Goal: Task Accomplishment & Management: Manage account settings

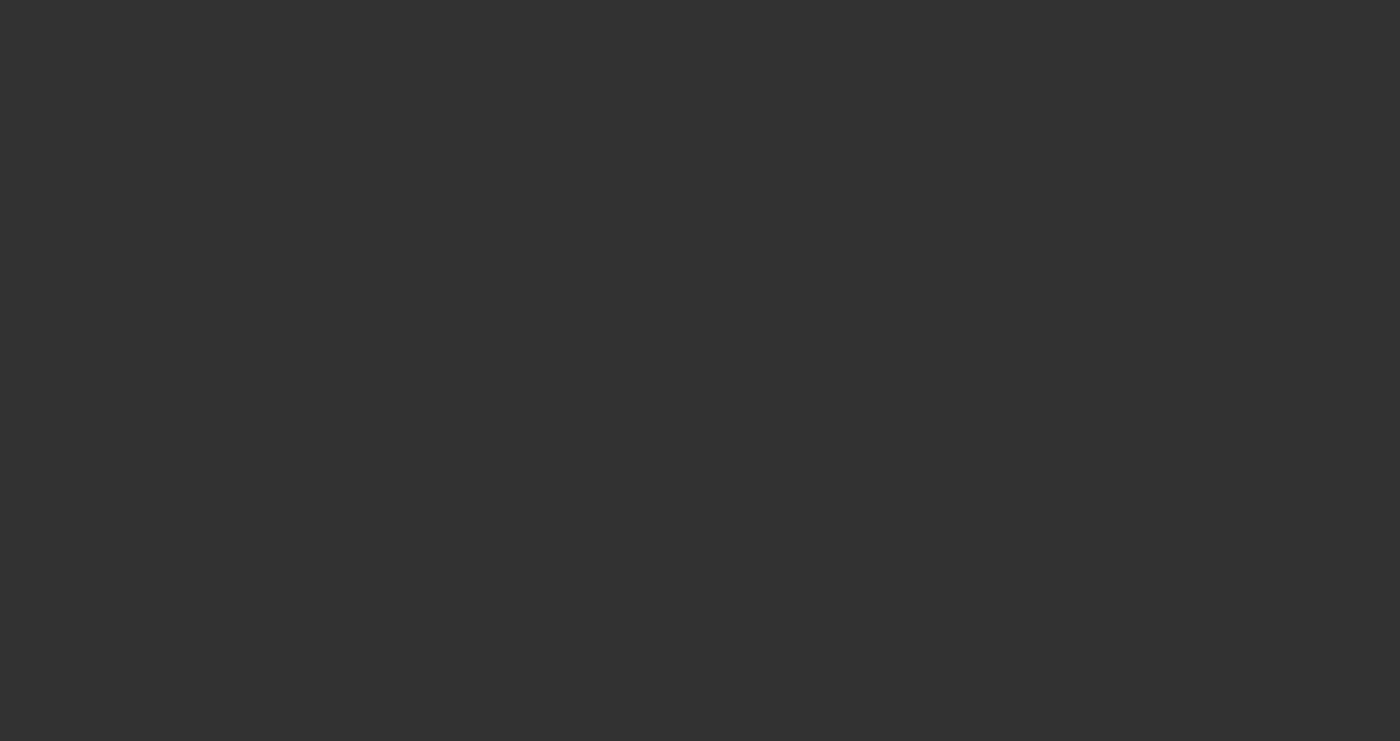
select select "4"
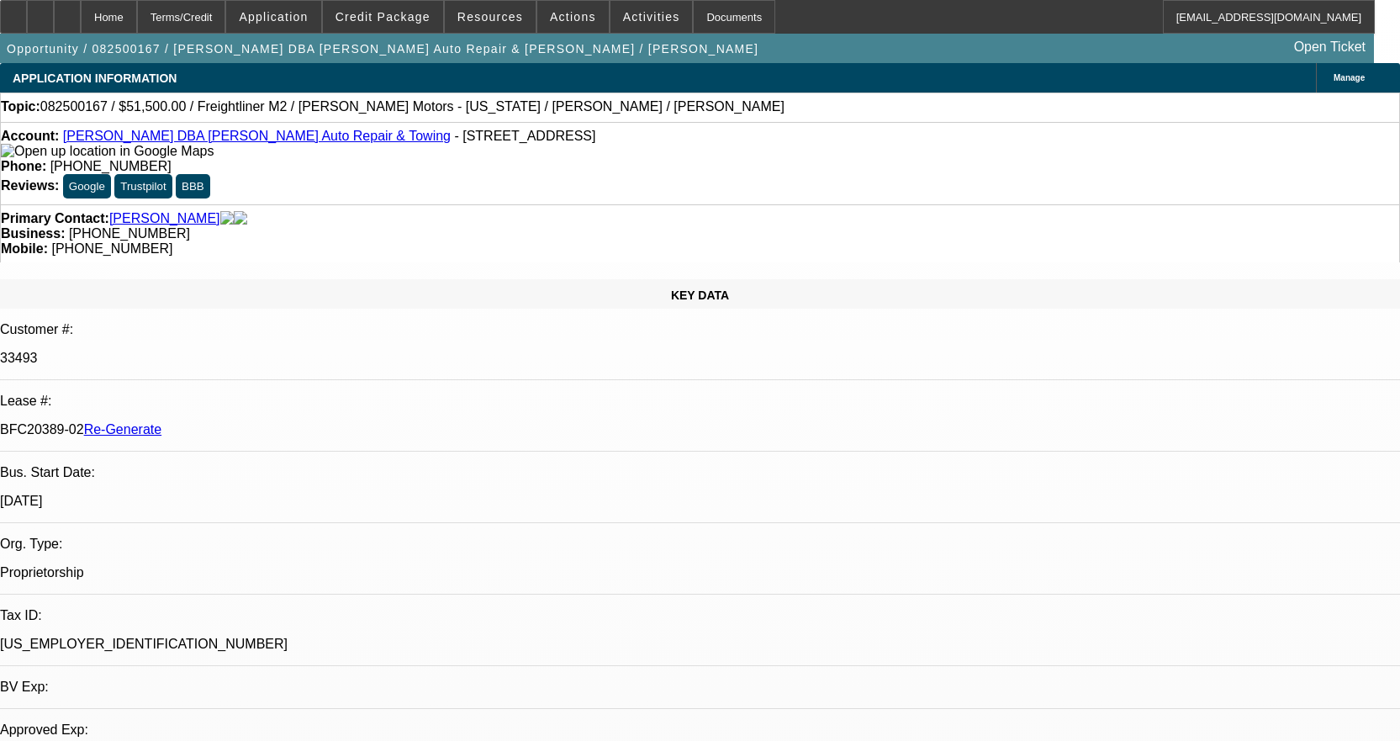
select select "0"
select select "2"
select select "0"
select select "6"
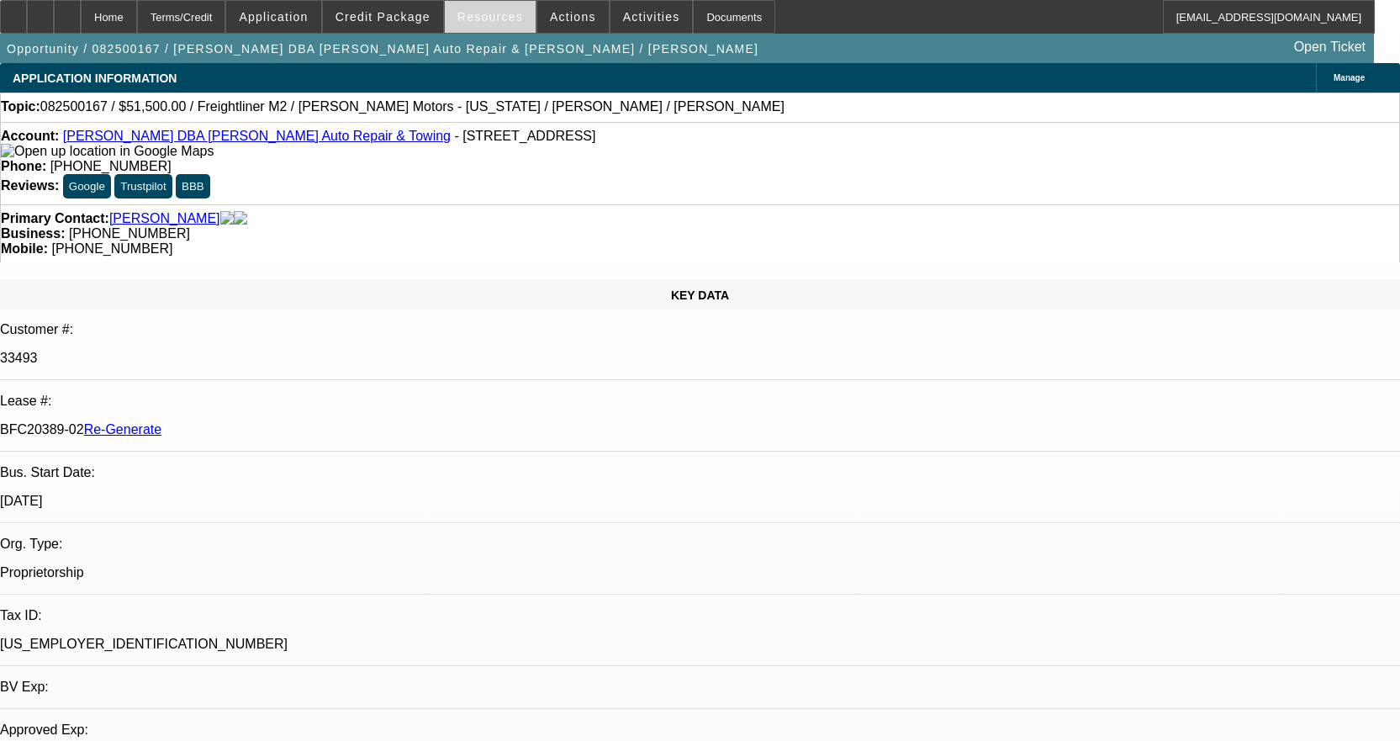
click at [488, 18] on span "Resources" at bounding box center [490, 16] width 66 height 13
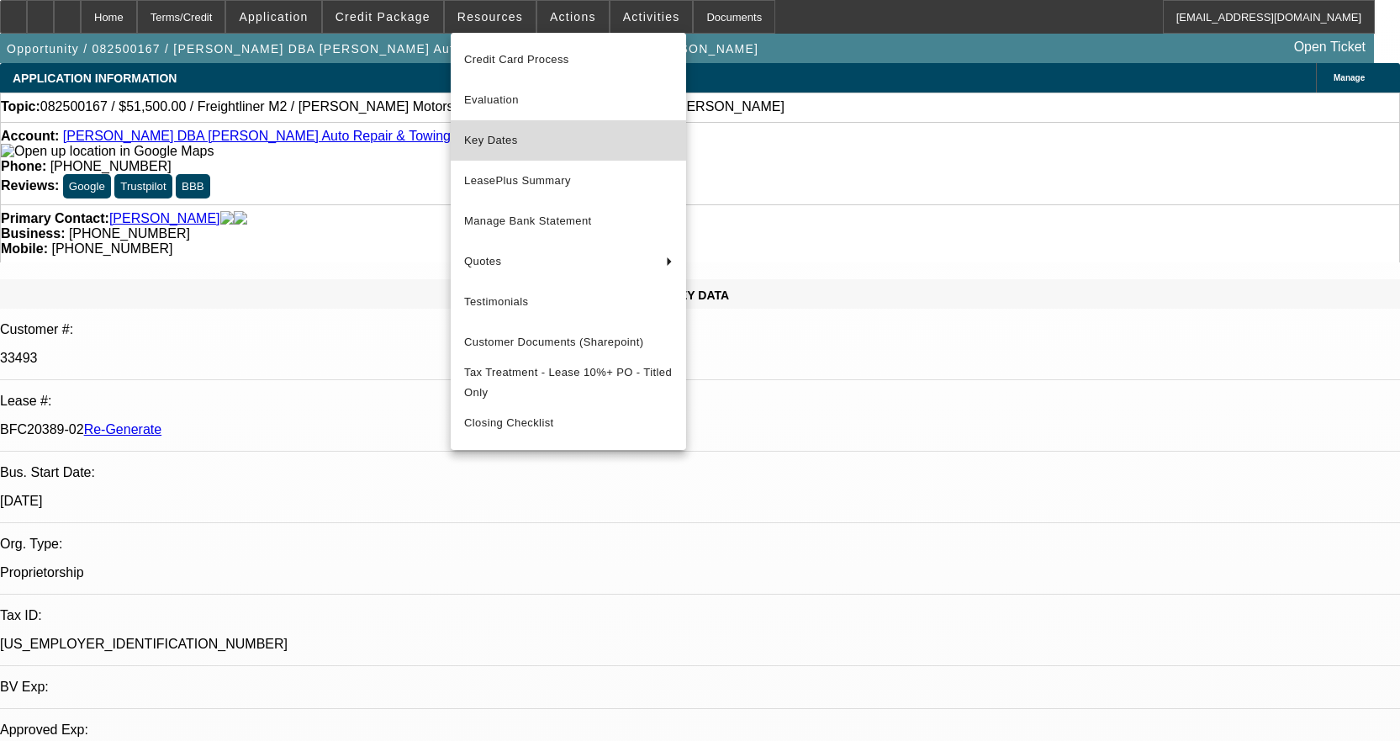
click at [514, 144] on span "Key Dates" at bounding box center [568, 140] width 209 height 20
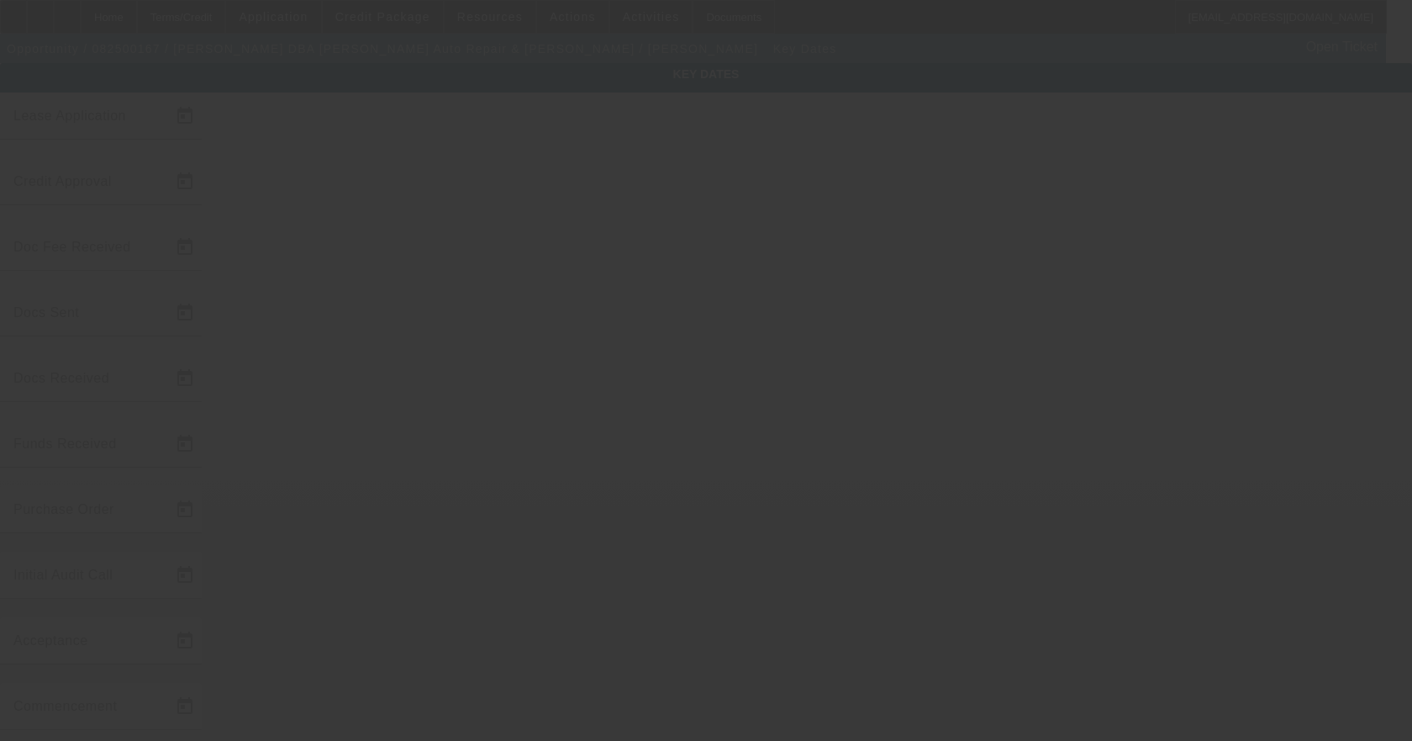
type input "8/7/2025"
type input "8/8/2025"
type input "9/8/2025"
type input "9/4/2025"
type input "9/8/2025"
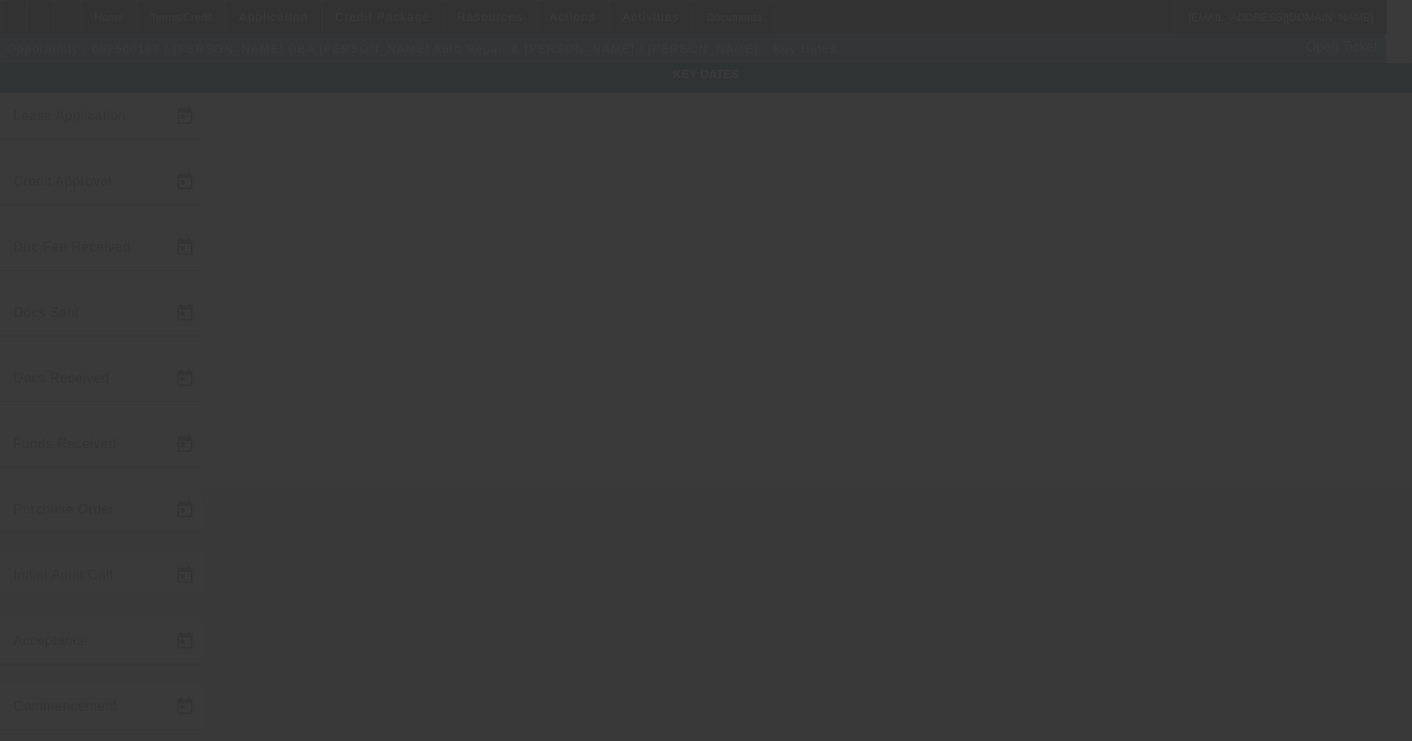
type input "9/8/2025"
type input "9/15/2025"
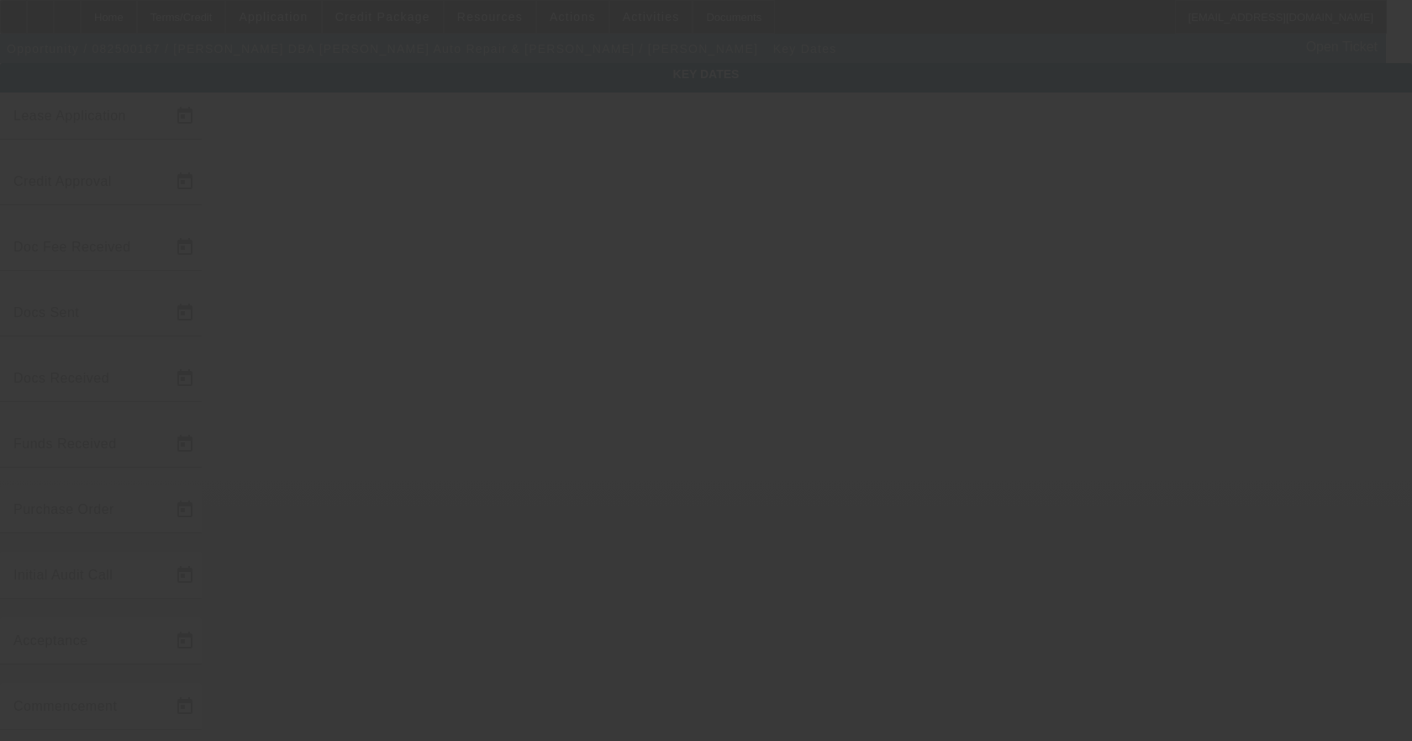
type input "9/10/2025"
type input "10/15/2025"
type input "9/10/2025"
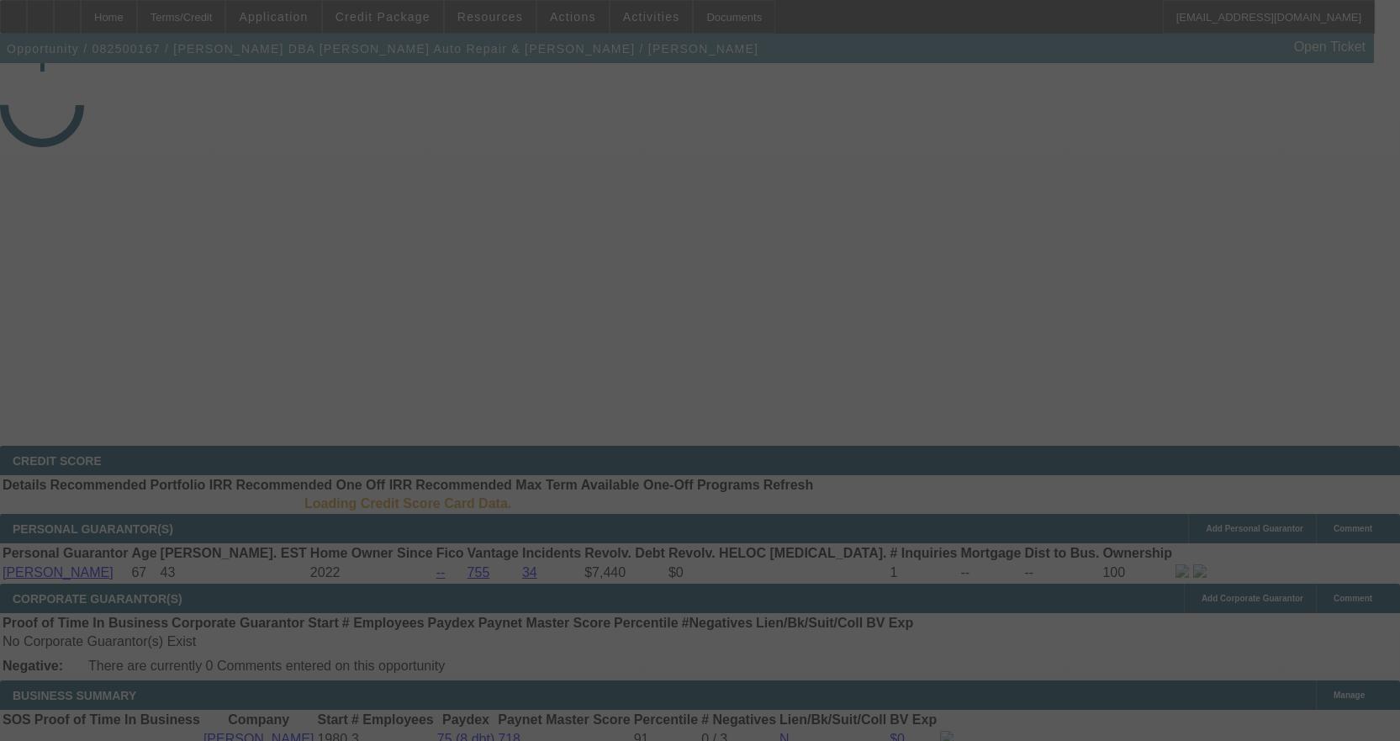
select select "4"
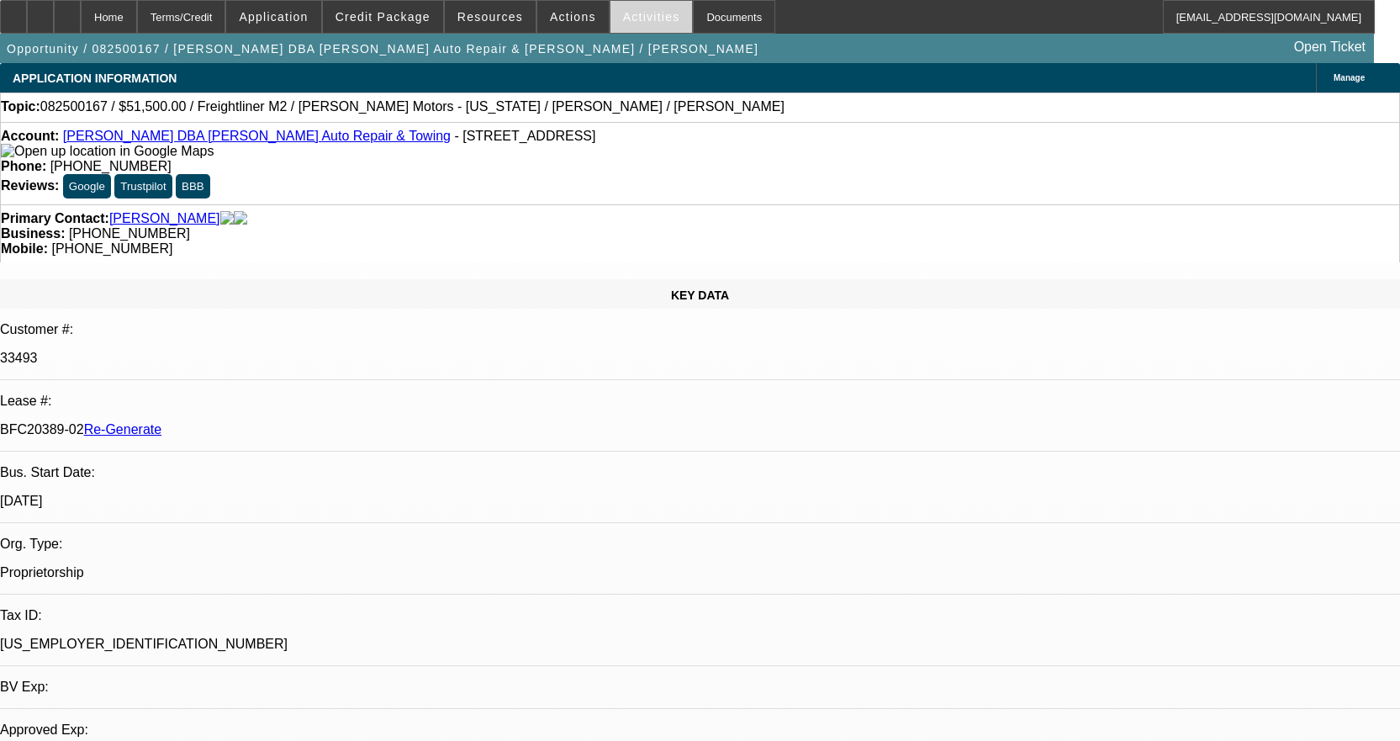
select select "0"
select select "2"
select select "0"
select select "6"
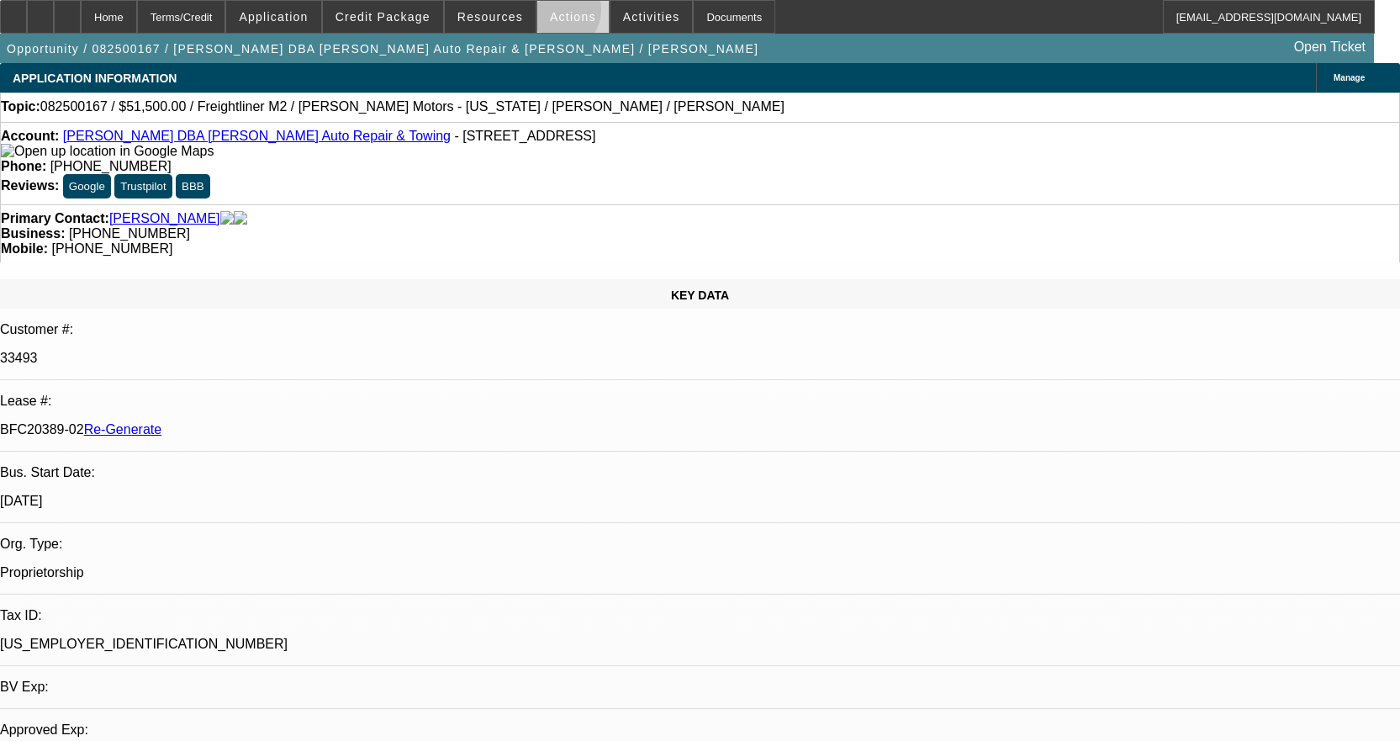
click at [550, 13] on span "Actions" at bounding box center [573, 16] width 46 height 13
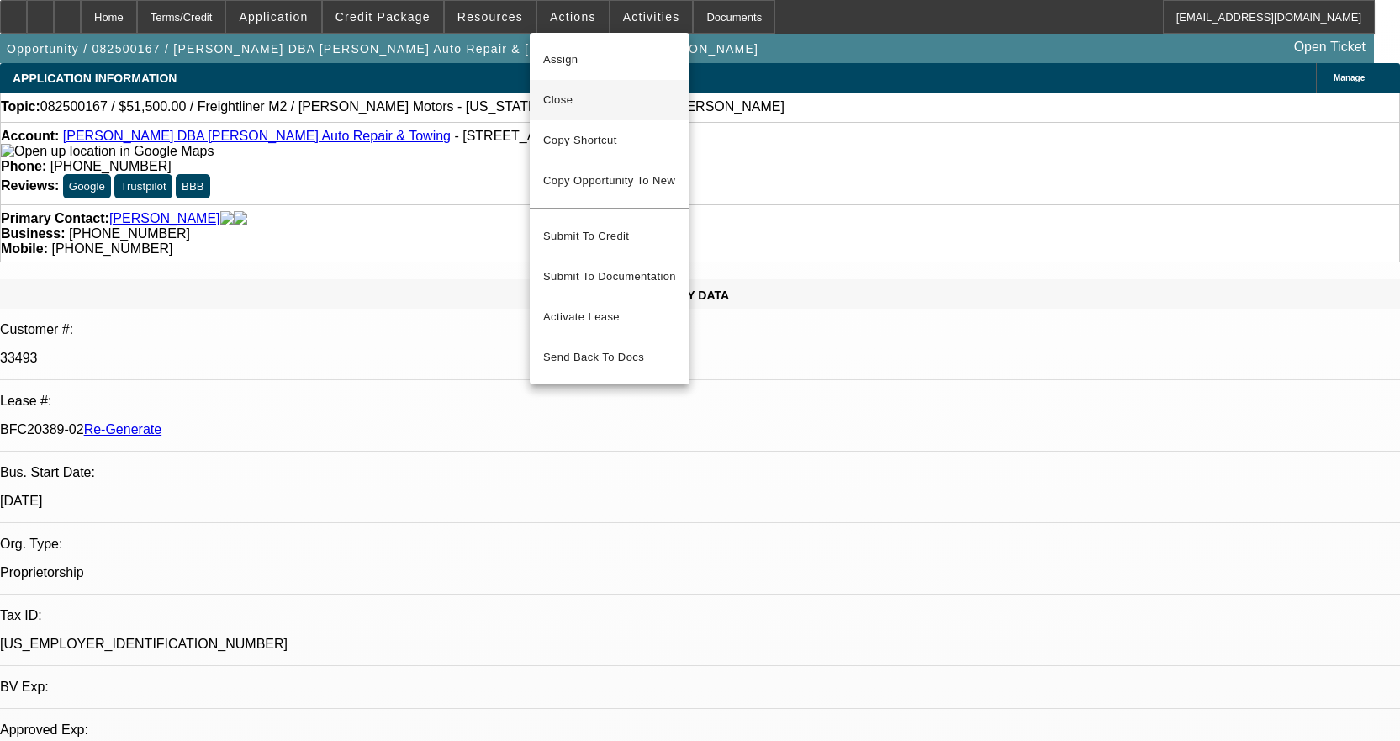
click at [564, 102] on span "Close" at bounding box center [609, 100] width 133 height 20
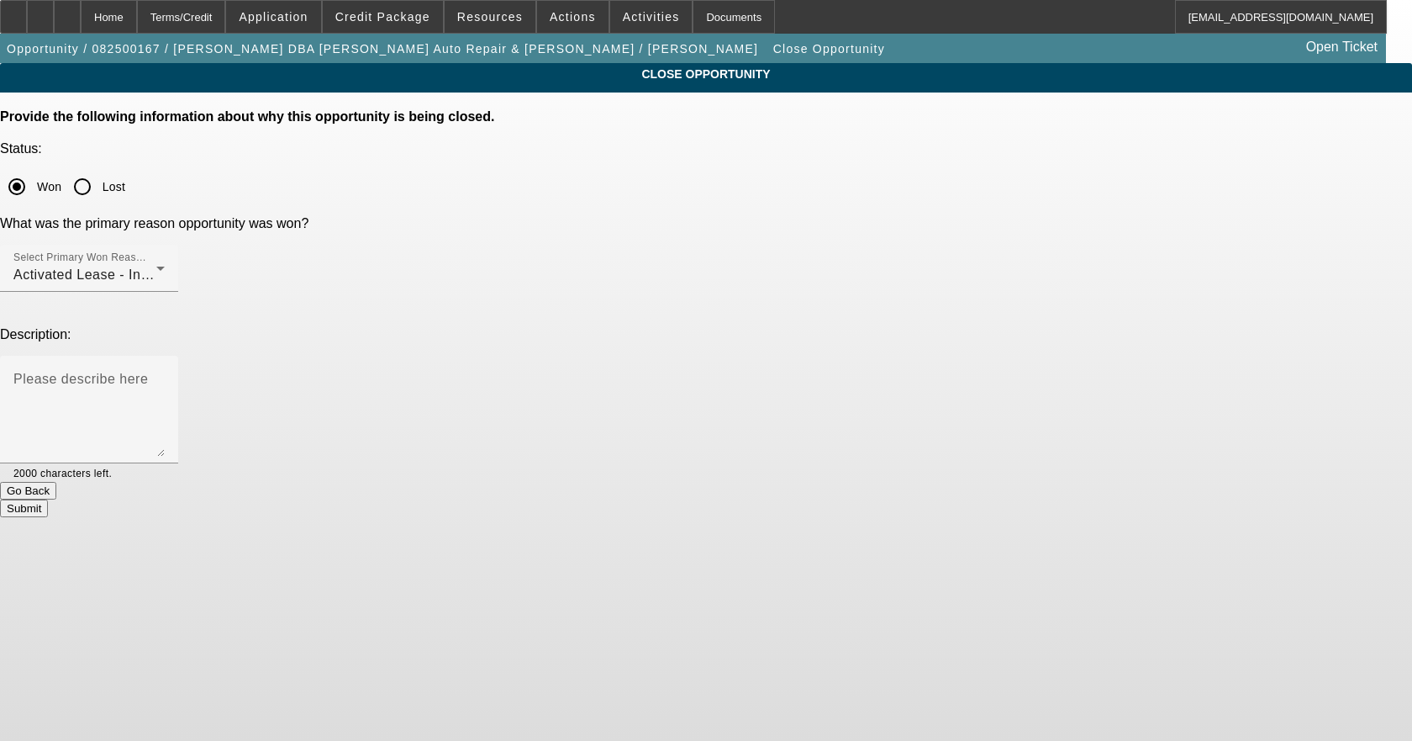
click at [48, 499] on button "Submit" at bounding box center [24, 508] width 48 height 18
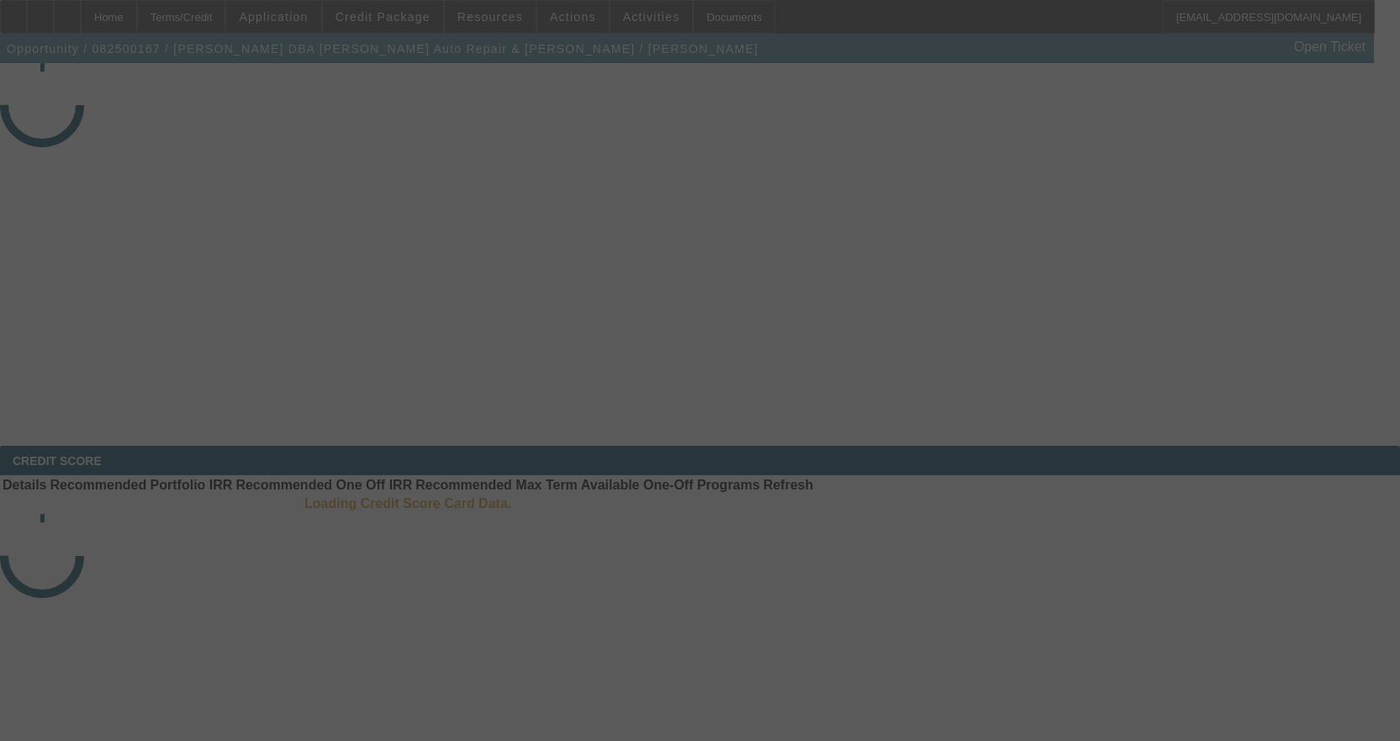
select select "4"
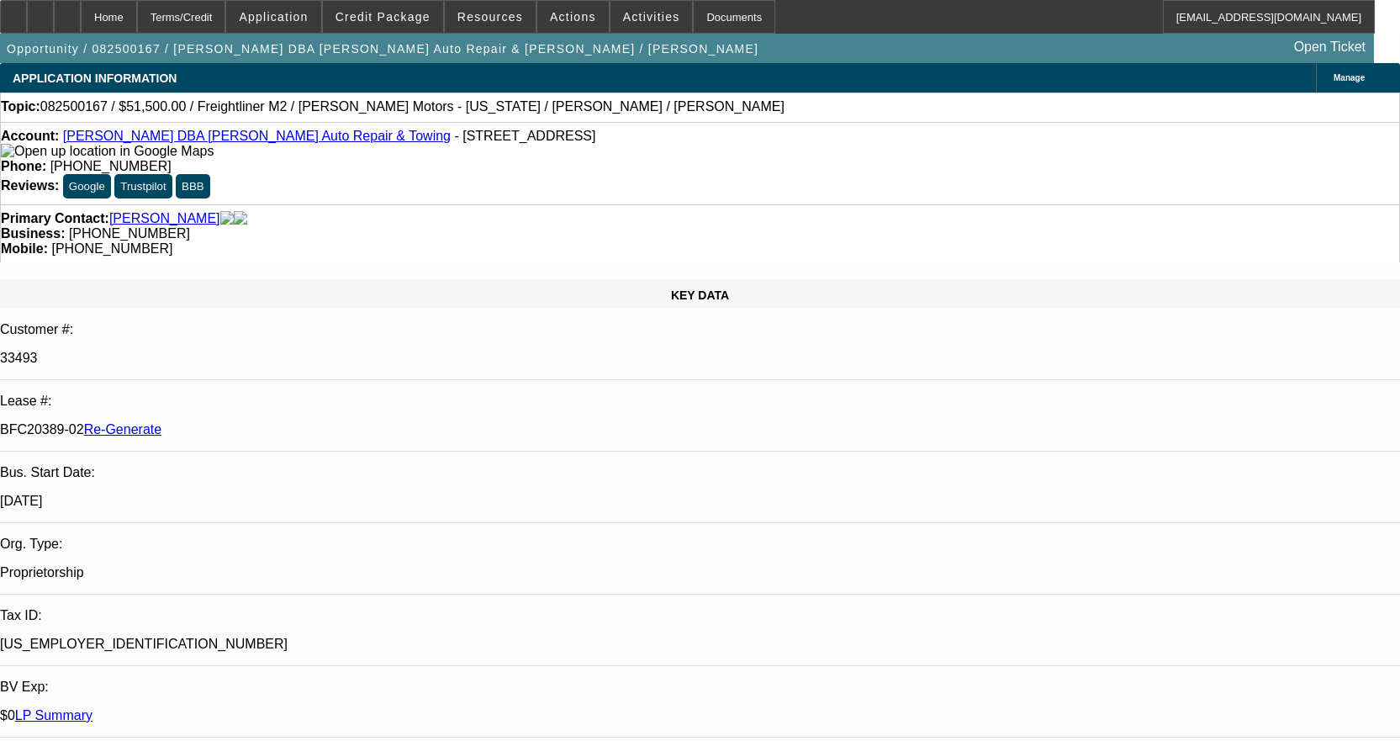
select select "0"
select select "2"
select select "0"
select select "6"
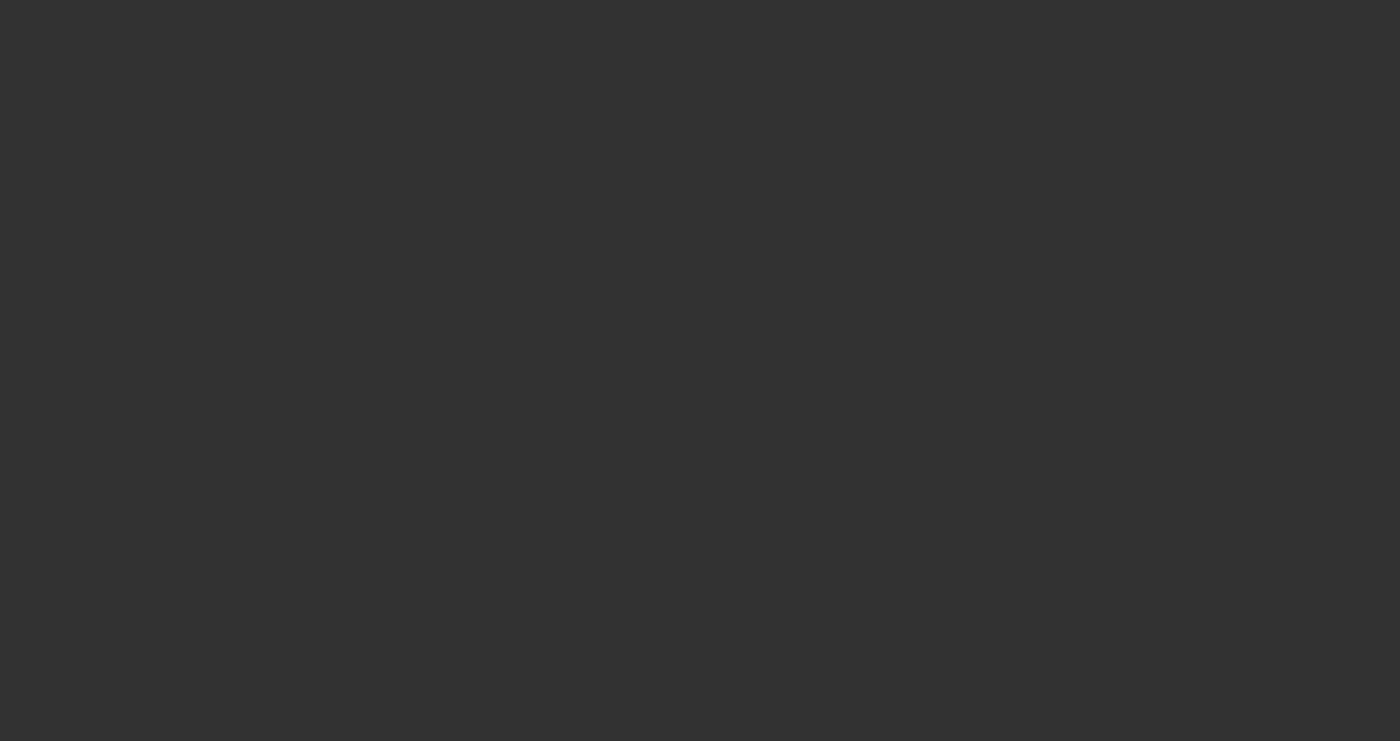
select select "4"
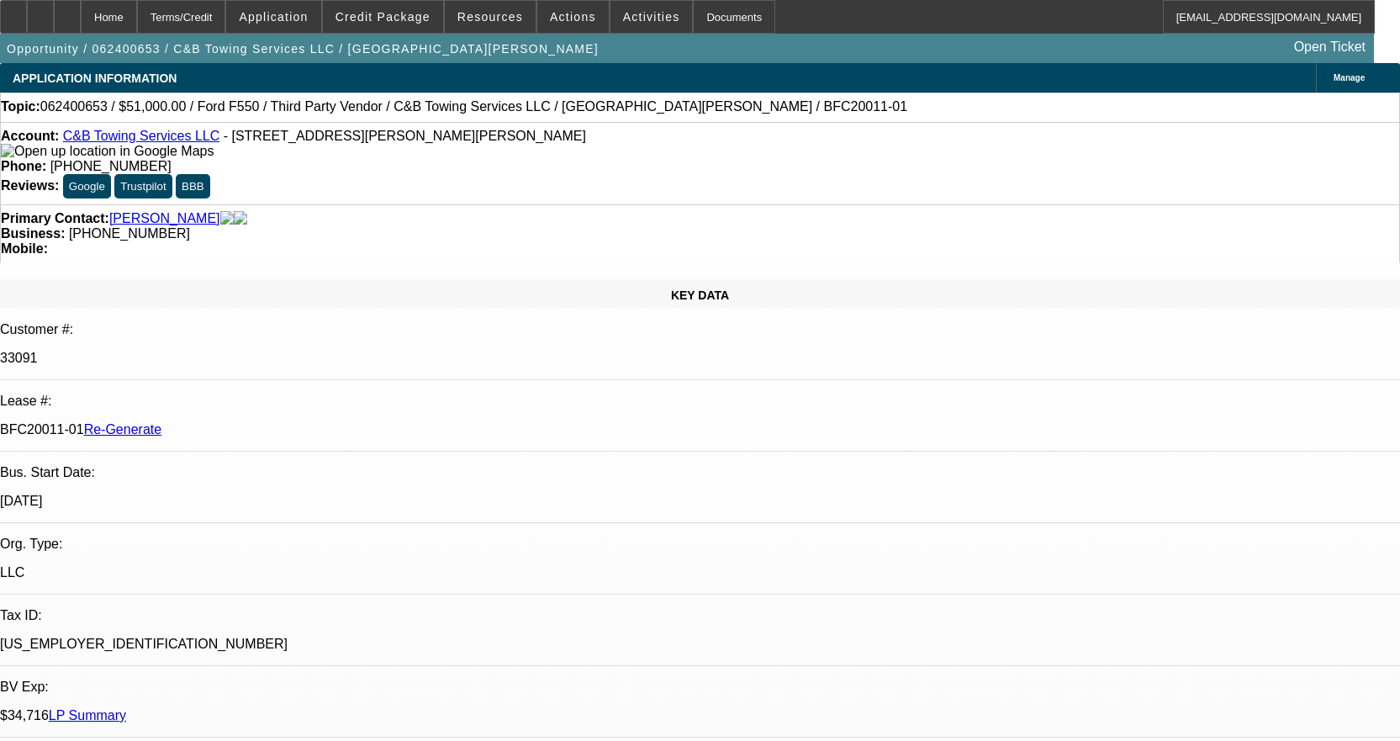
select select "0.15"
select select "2"
select select "0"
select select "6"
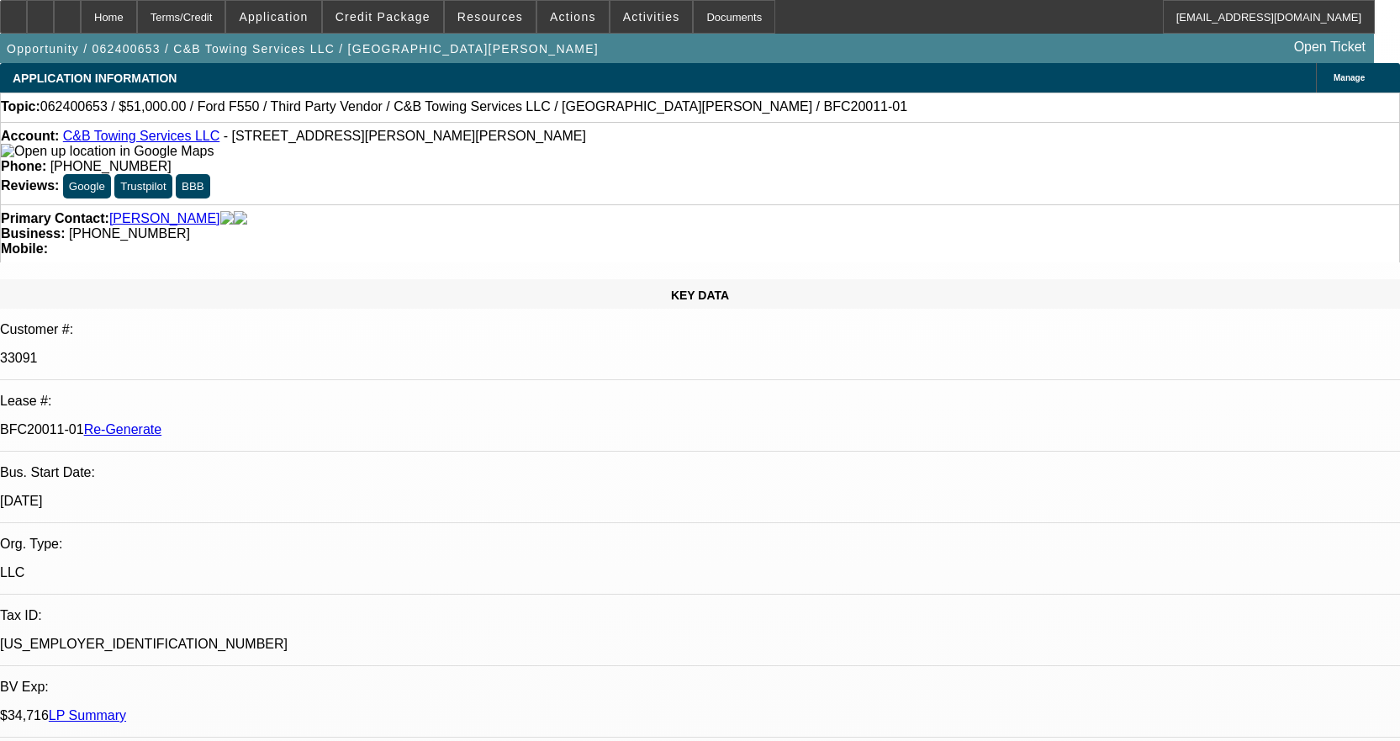
click at [390, 20] on span "Credit Package" at bounding box center [382, 16] width 95 height 13
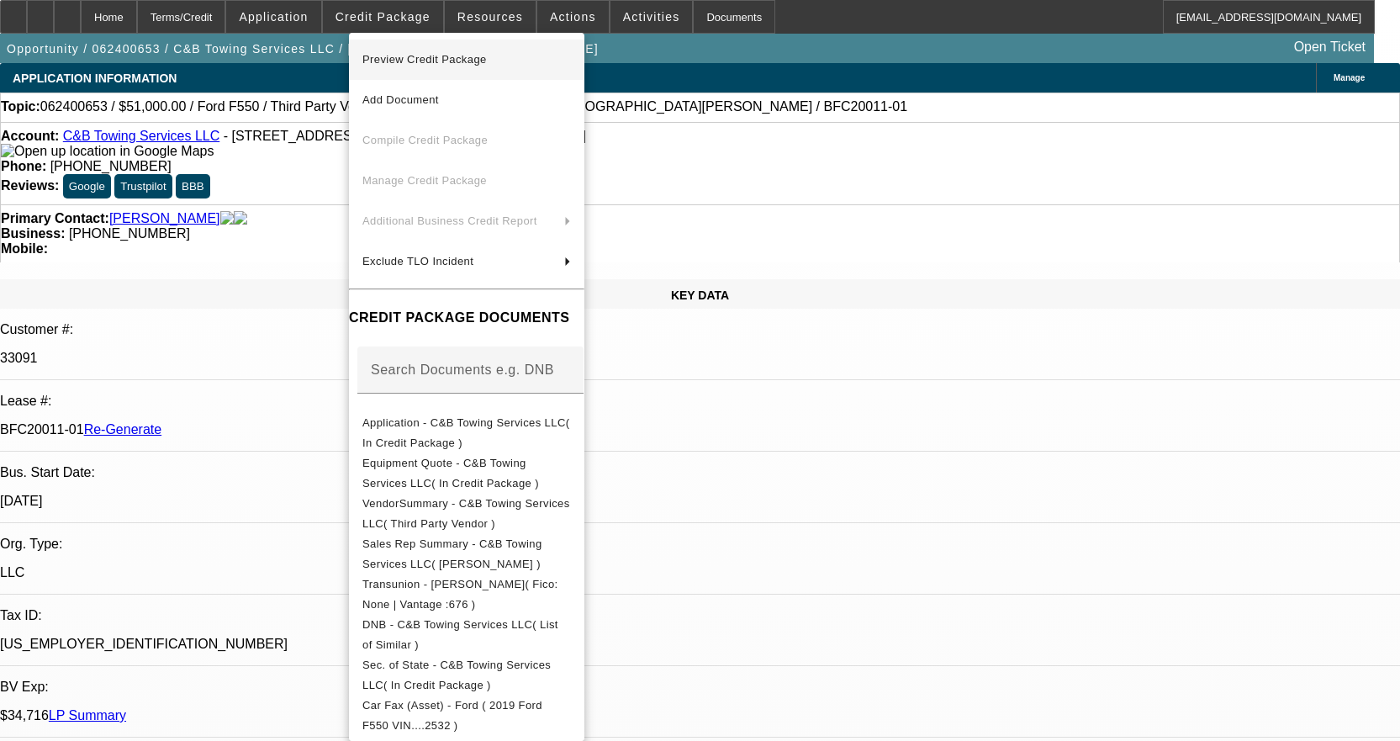
click at [459, 58] on span "Preview Credit Package" at bounding box center [424, 59] width 124 height 13
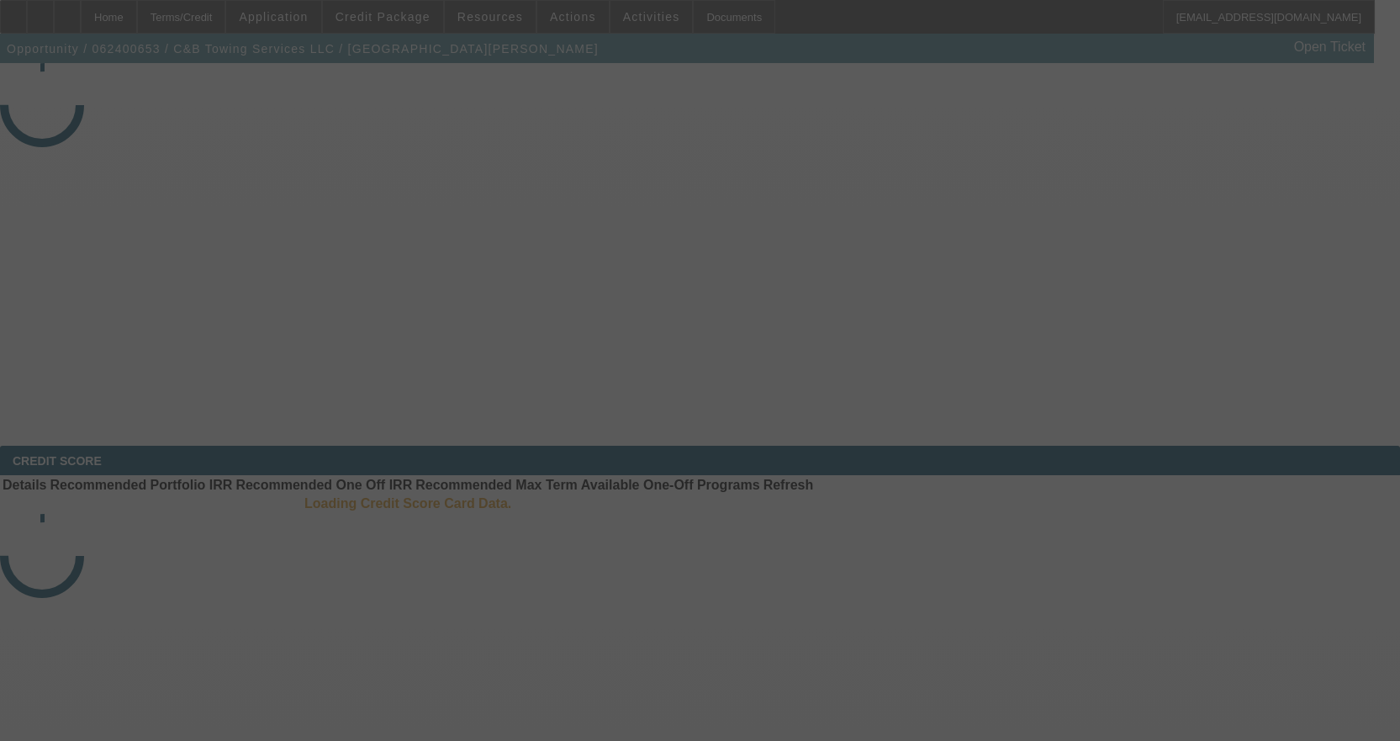
select select "4"
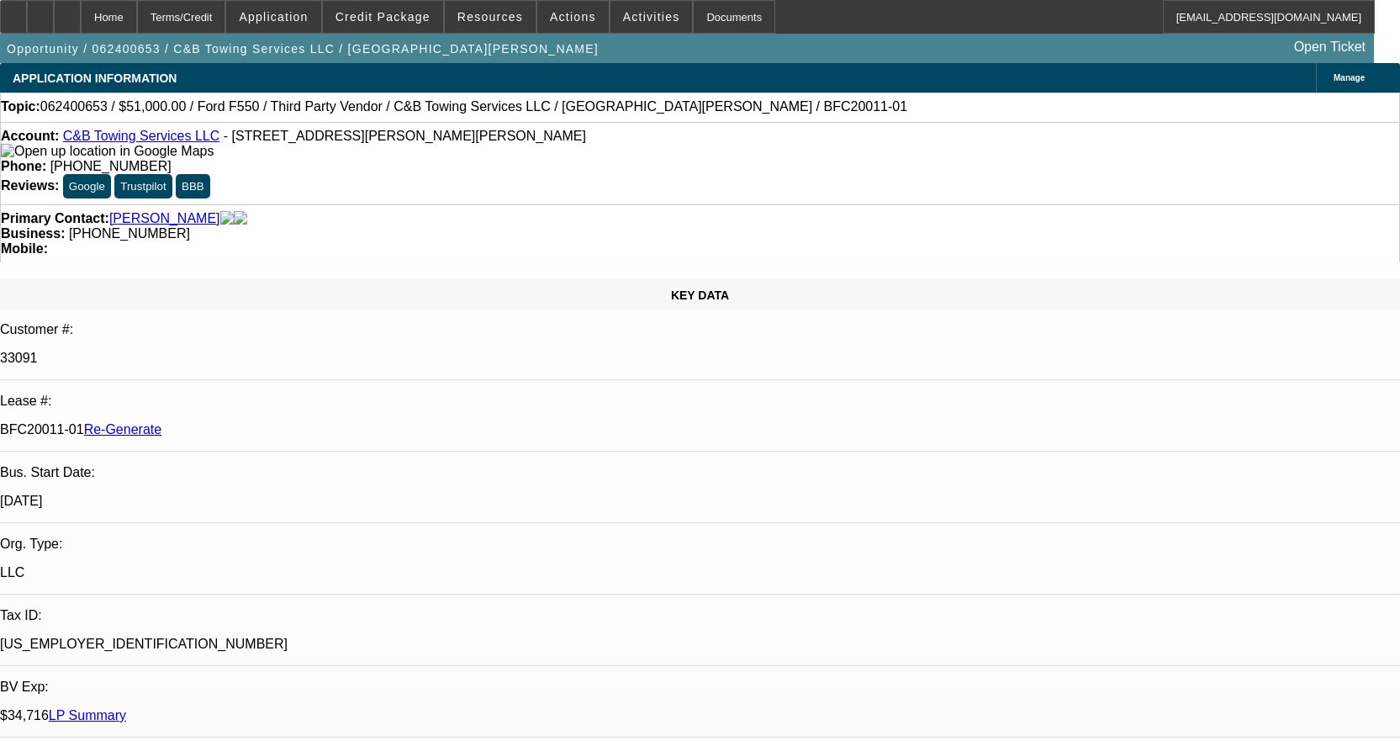
select select "0.15"
select select "2"
select select "0"
select select "6"
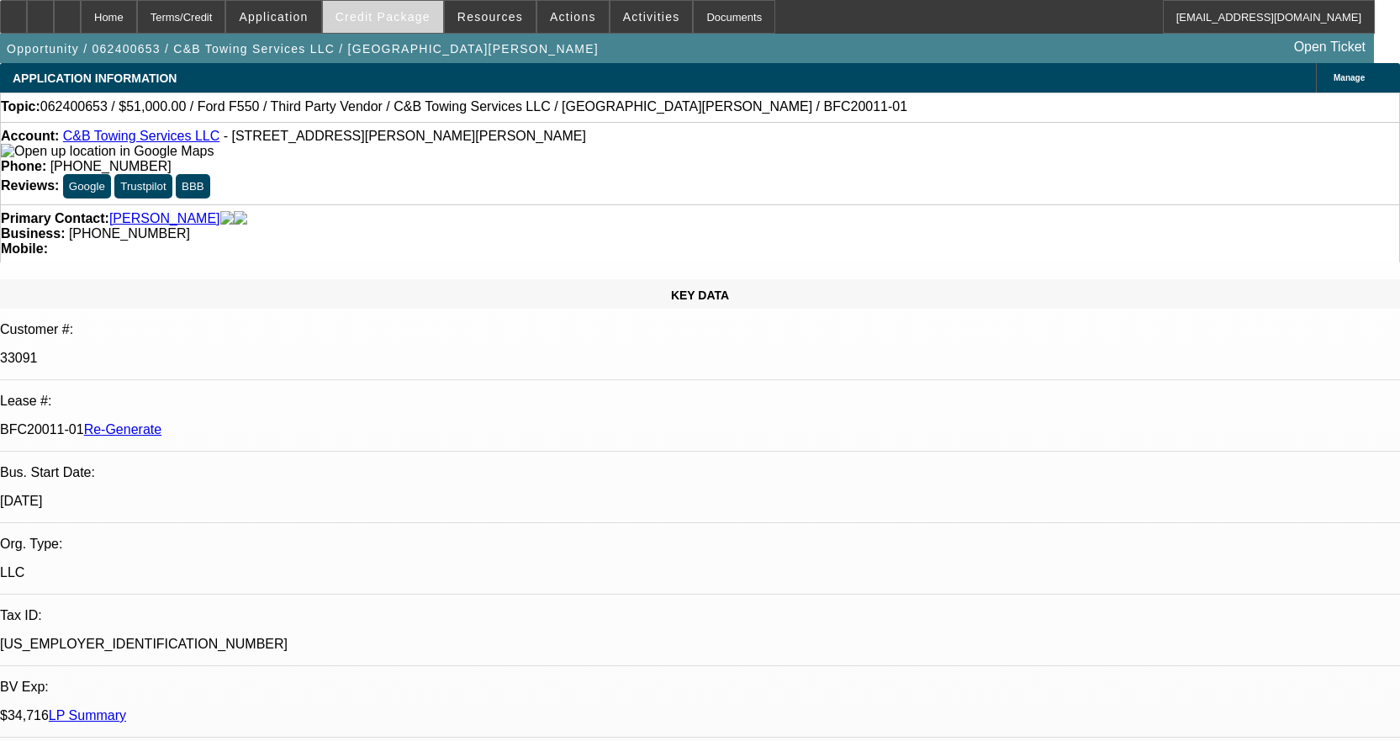
click at [414, 26] on span at bounding box center [383, 17] width 120 height 40
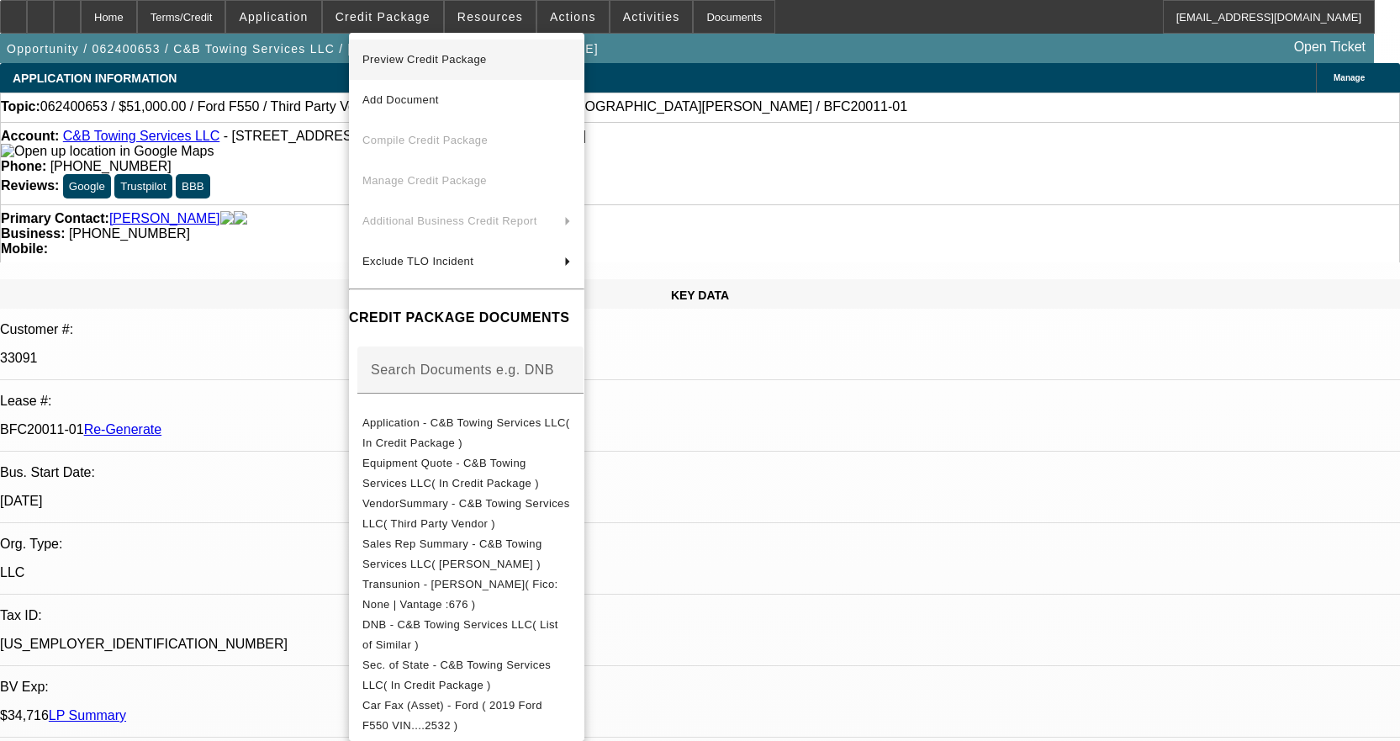
click at [426, 62] on span "Preview Credit Package" at bounding box center [424, 59] width 124 height 13
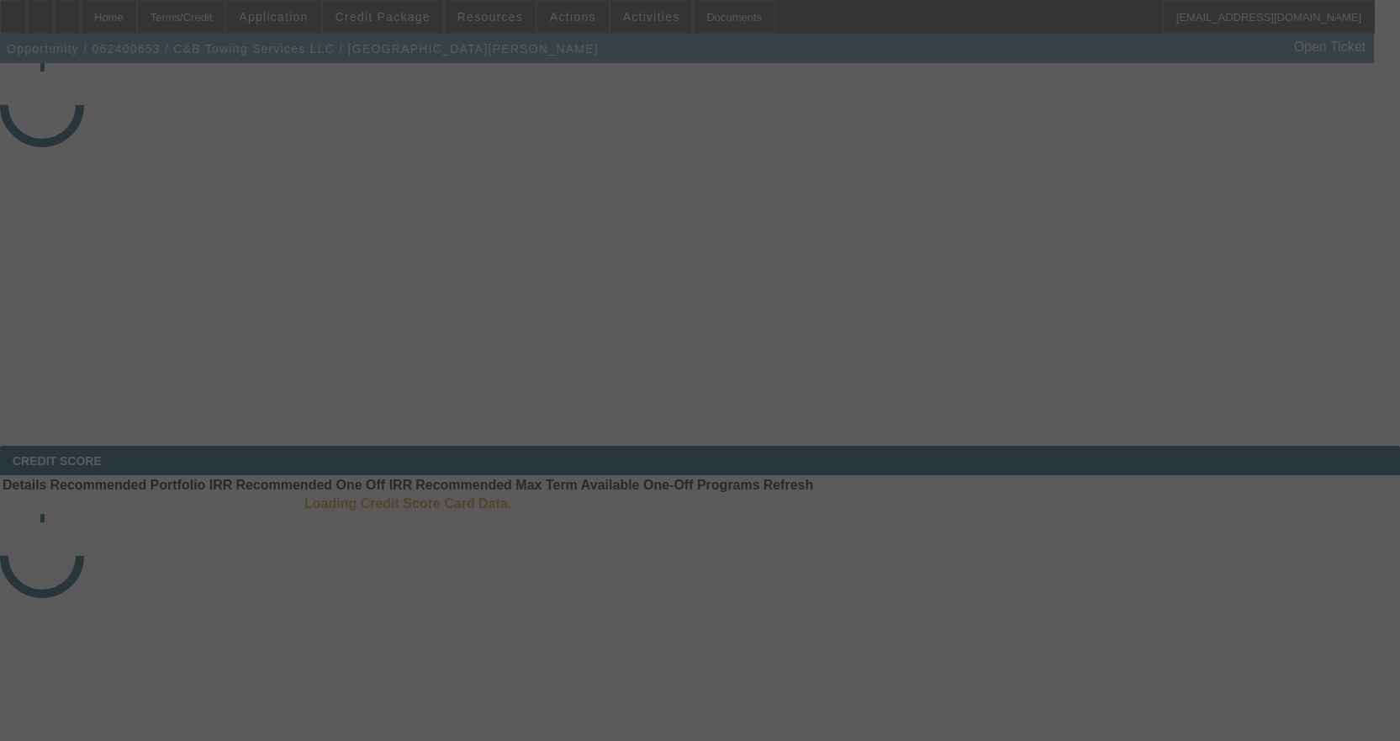
select select "4"
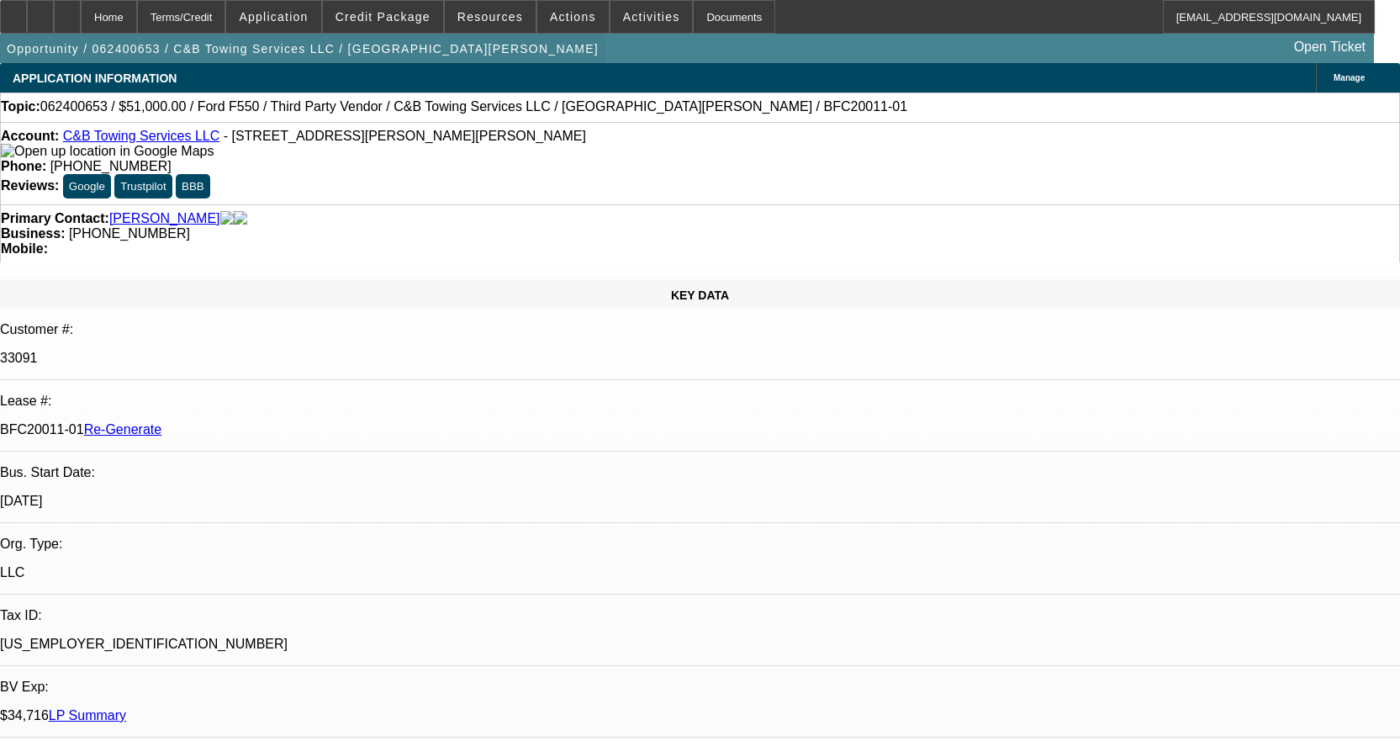
select select "0.15"
select select "2"
select select "0"
select select "6"
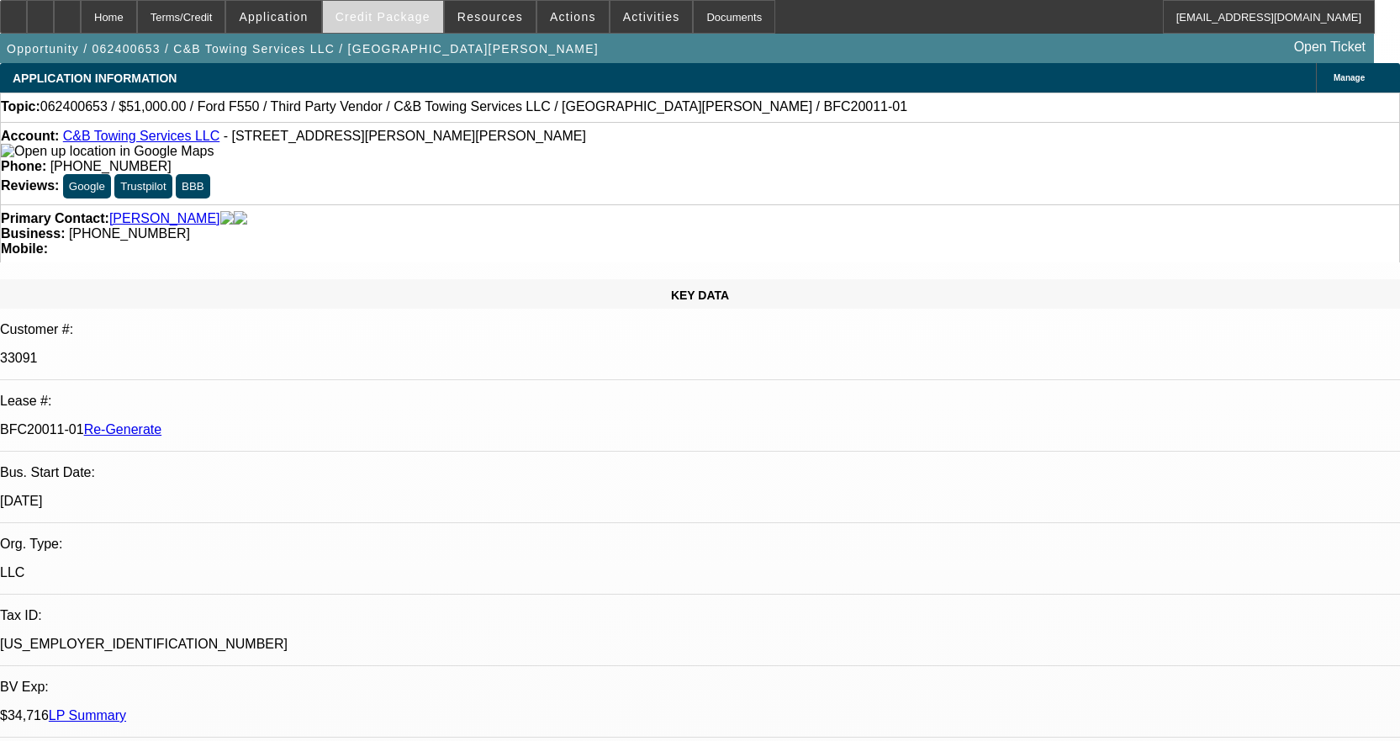
click at [408, 20] on span "Credit Package" at bounding box center [382, 16] width 95 height 13
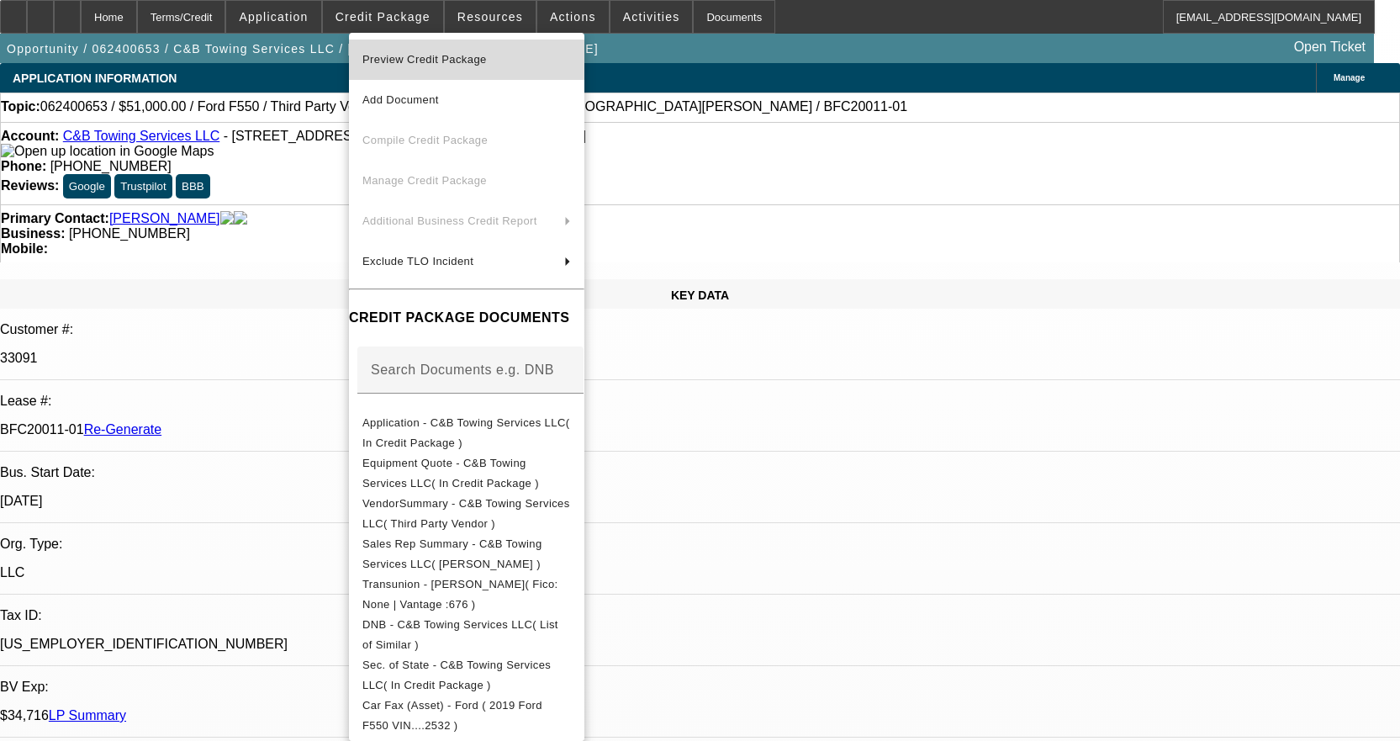
click at [426, 60] on span "Preview Credit Package" at bounding box center [424, 59] width 124 height 13
